Goal: Information Seeking & Learning: Learn about a topic

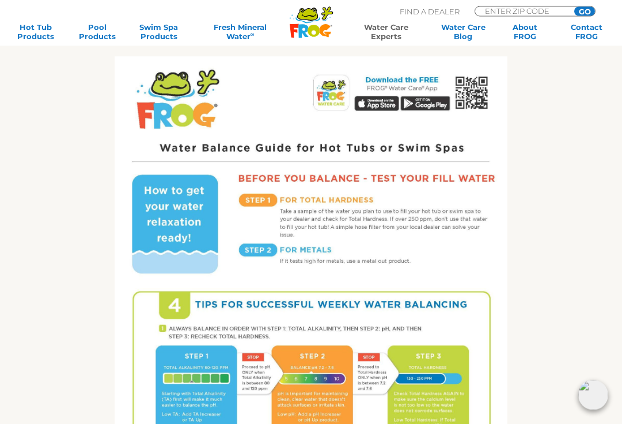
scroll to position [449, 0]
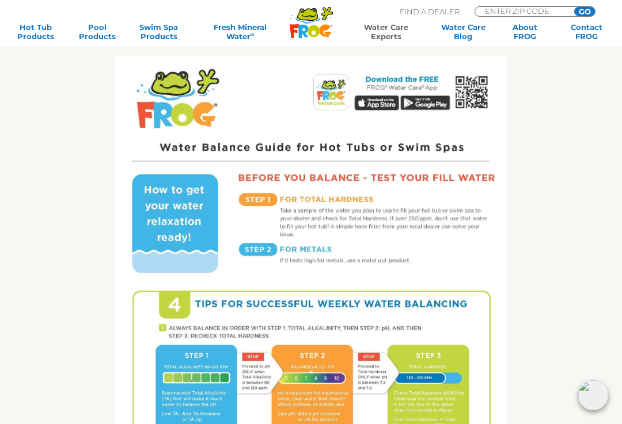
click at [575, 358] on div "Get the FROG ® Water Balancing Guide that makes it easy! Follow 4 Tips for succ…" at bounding box center [311, 240] width 589 height 812
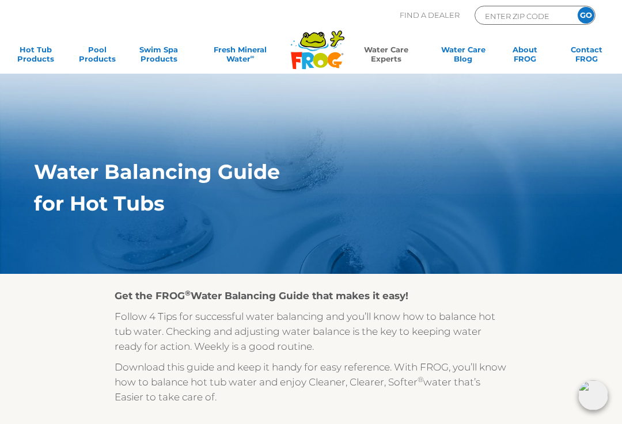
scroll to position [0, 0]
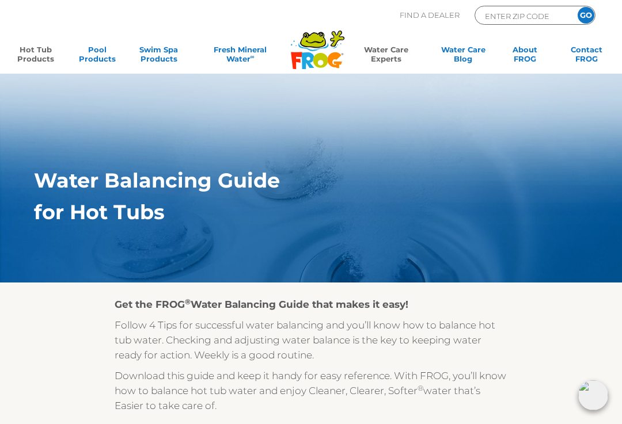
click at [25, 54] on link "Hot Tub Products" at bounding box center [36, 56] width 48 height 23
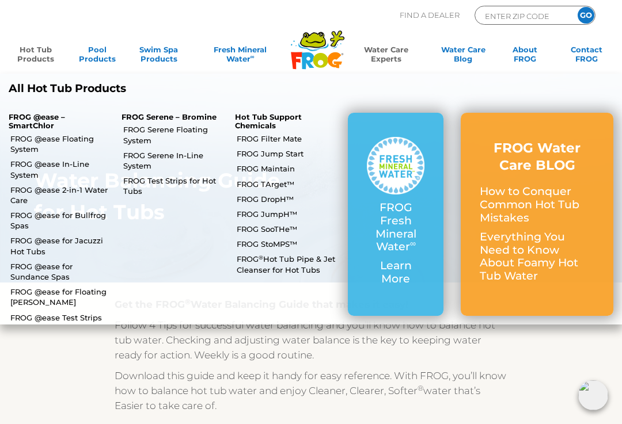
click at [24, 142] on link "FROG @ease Floating System" at bounding box center [61, 144] width 103 height 21
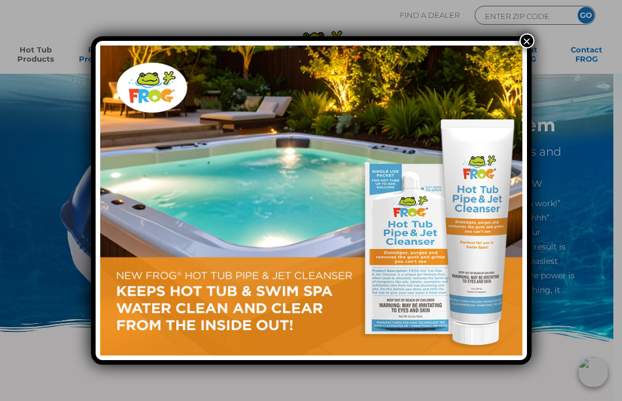
click at [519, 50] on img at bounding box center [311, 201] width 422 height 310
click at [526, 43] on button "×" at bounding box center [527, 40] width 15 height 15
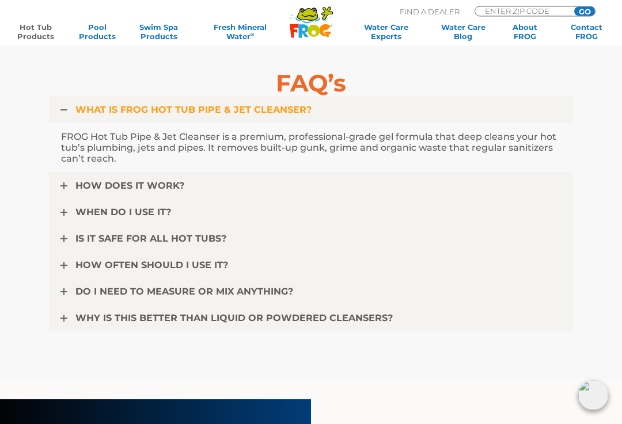
scroll to position [2956, 0]
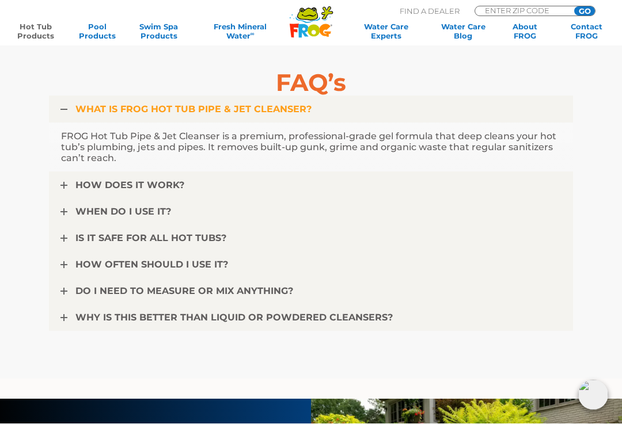
click at [86, 290] on span "DO I NEED TO MEASURE OR MIX ANYTHING?" at bounding box center [184, 291] width 218 height 11
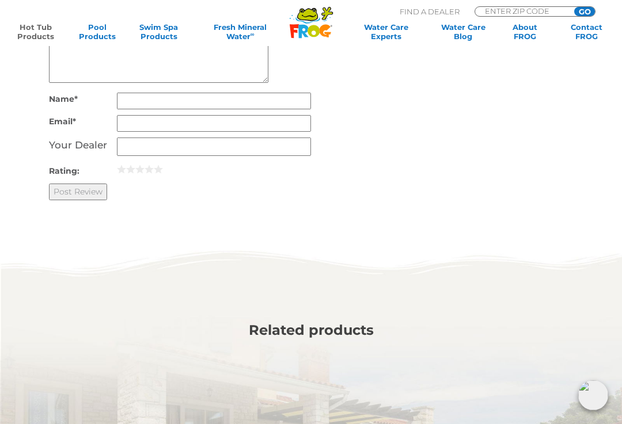
scroll to position [3932, 0]
